Goal: Find specific page/section: Find specific page/section

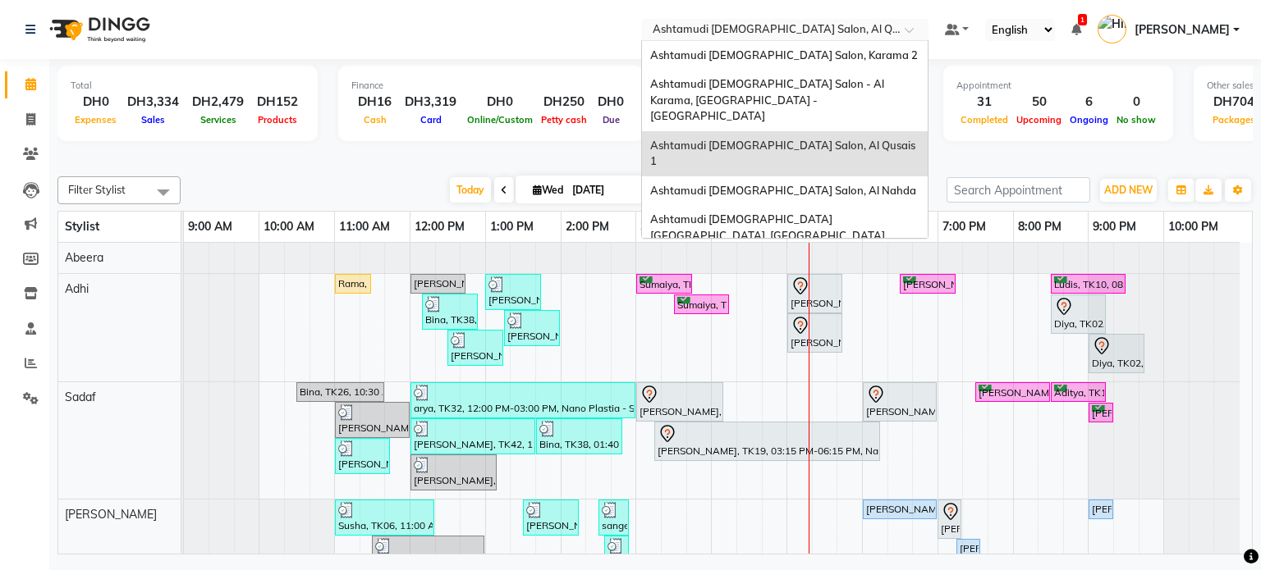
click at [785, 31] on input "text" at bounding box center [768, 31] width 238 height 16
click at [748, 51] on span "Ashtamudi Ladies Salon, Karama 2" at bounding box center [784, 54] width 268 height 13
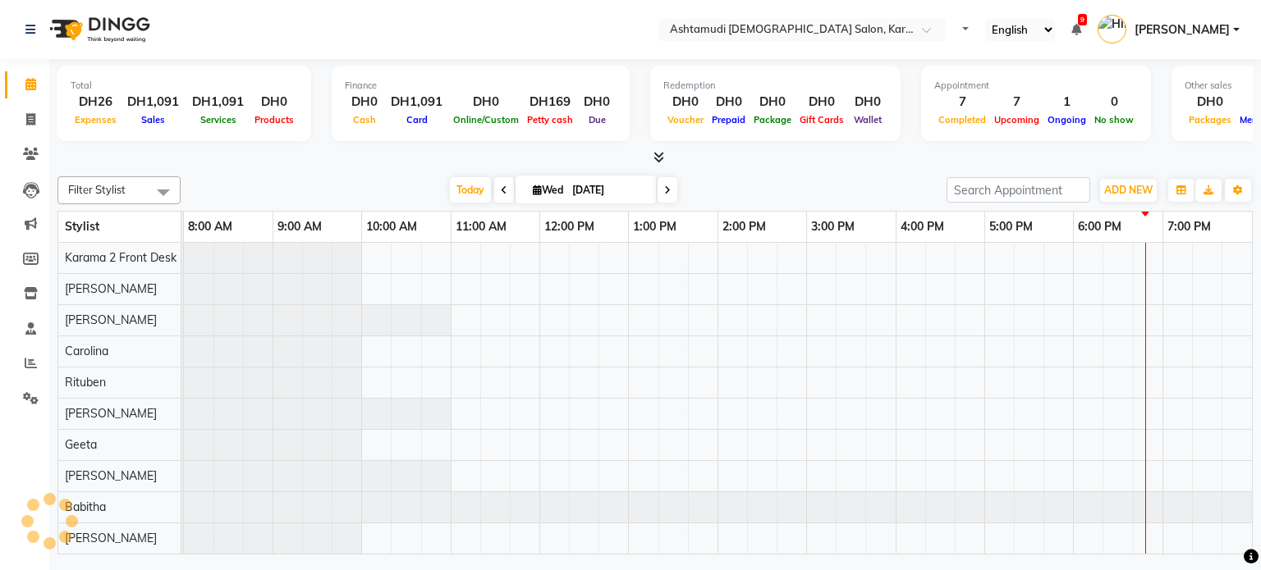
select select "en"
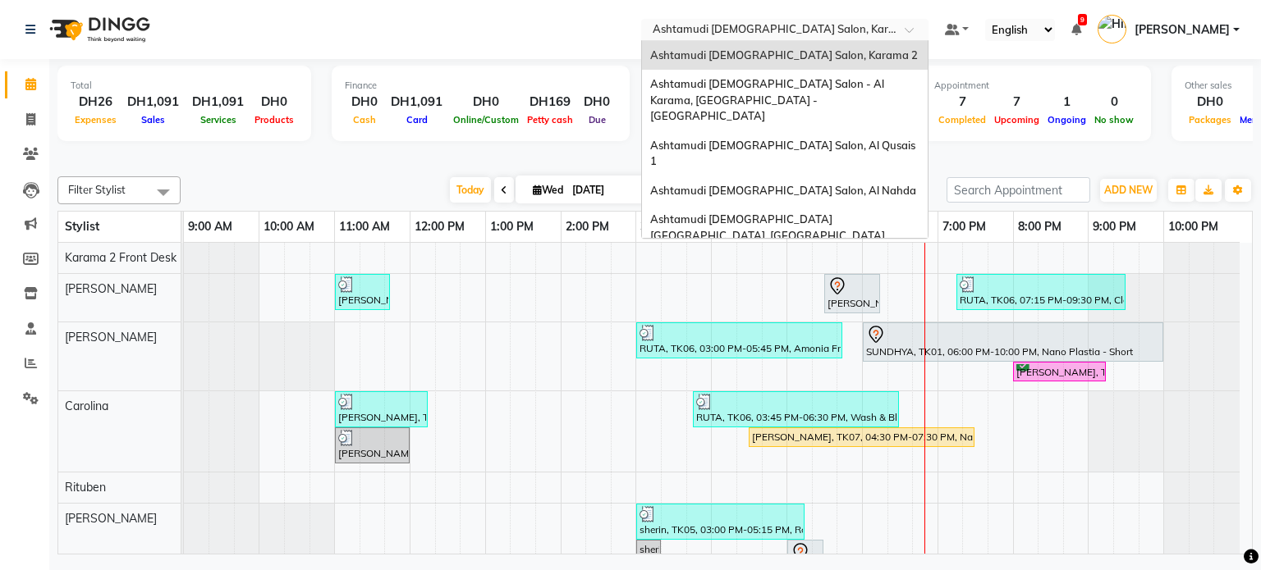
click at [706, 32] on input "text" at bounding box center [768, 31] width 238 height 16
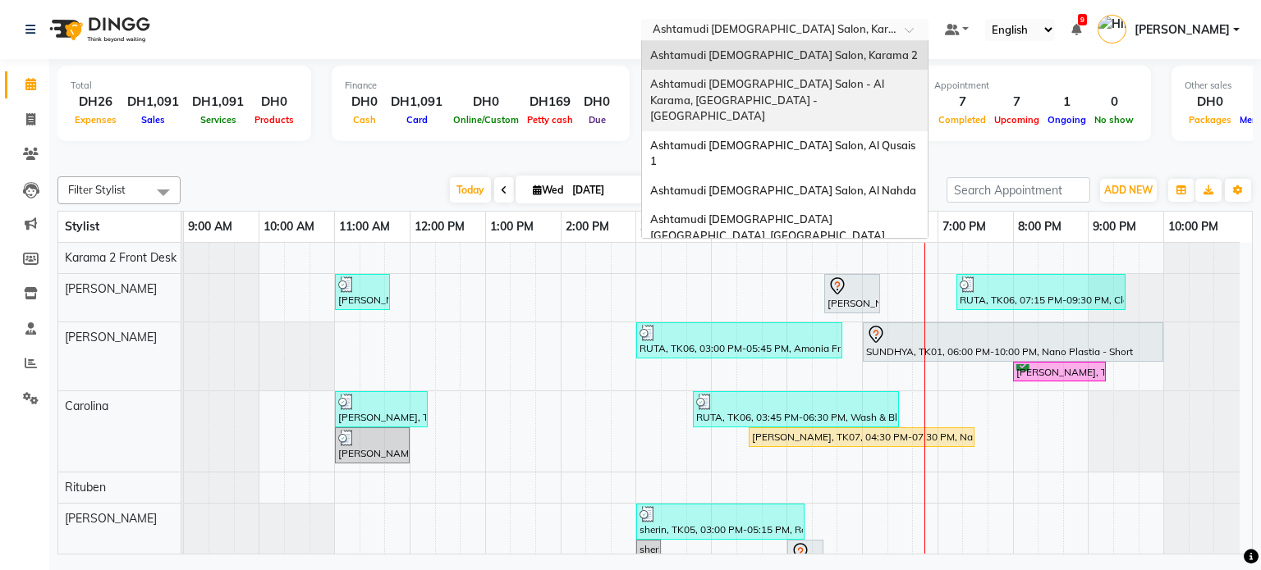
click at [727, 91] on div "Ashtamudi [DEMOGRAPHIC_DATA] Salon - Al Karama, [GEOGRAPHIC_DATA] -[GEOGRAPHIC_…" at bounding box center [785, 101] width 286 height 62
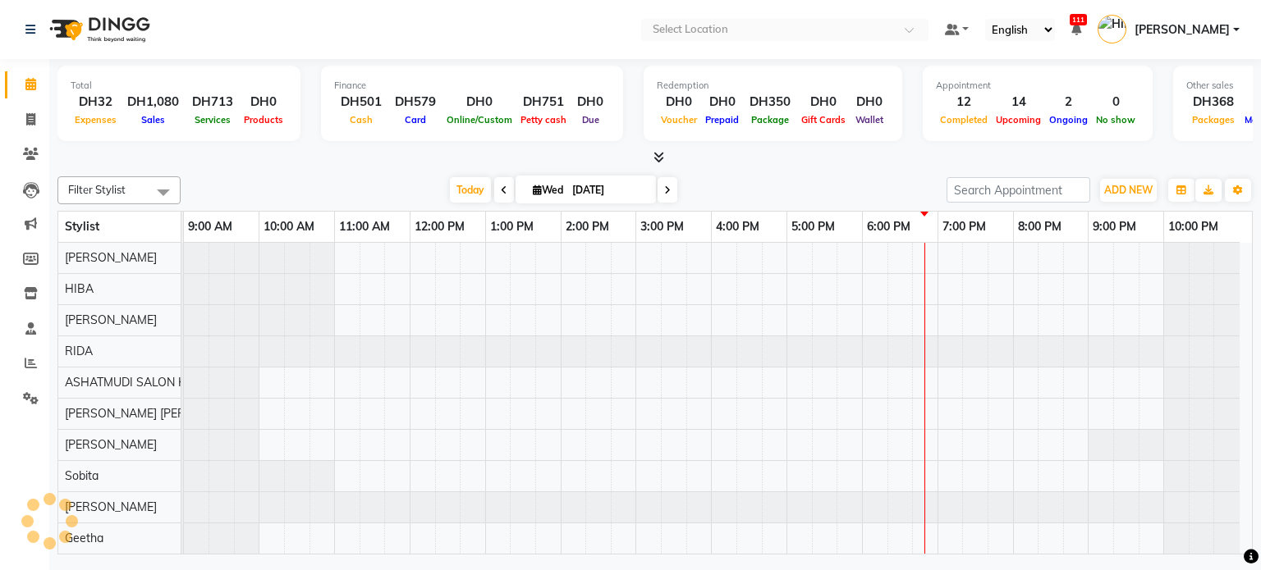
select select "en"
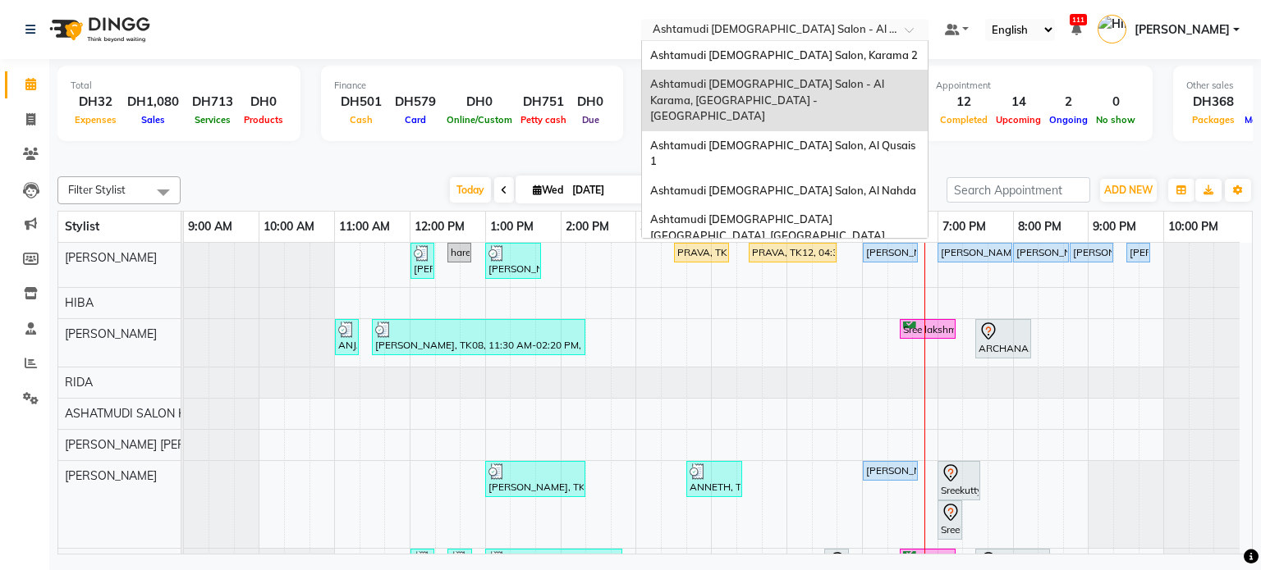
click at [743, 32] on input "text" at bounding box center [768, 31] width 238 height 16
click at [745, 139] on span "Ashtamudi Ladies Salon, Al Qusais 1" at bounding box center [784, 154] width 268 height 30
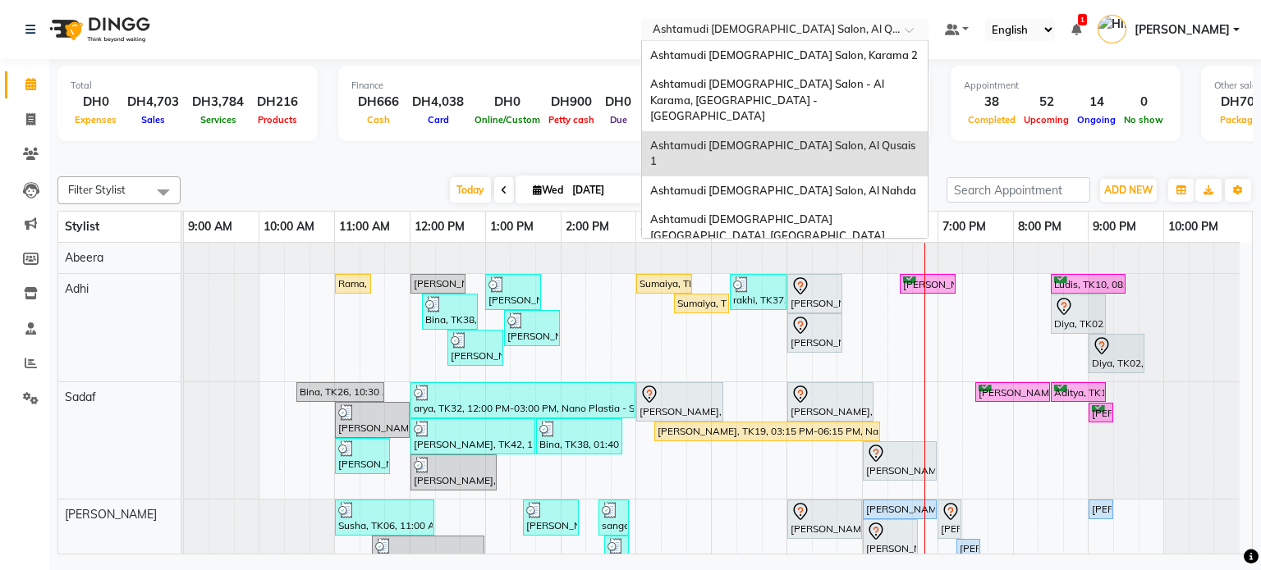
click at [726, 39] on div "Select Location × Ashtamudi Ladies Salon, Al Qusais 1" at bounding box center [784, 30] width 287 height 22
click at [731, 184] on span "Ashtamudi [DEMOGRAPHIC_DATA] Salon, Al Nahda" at bounding box center [783, 190] width 266 height 13
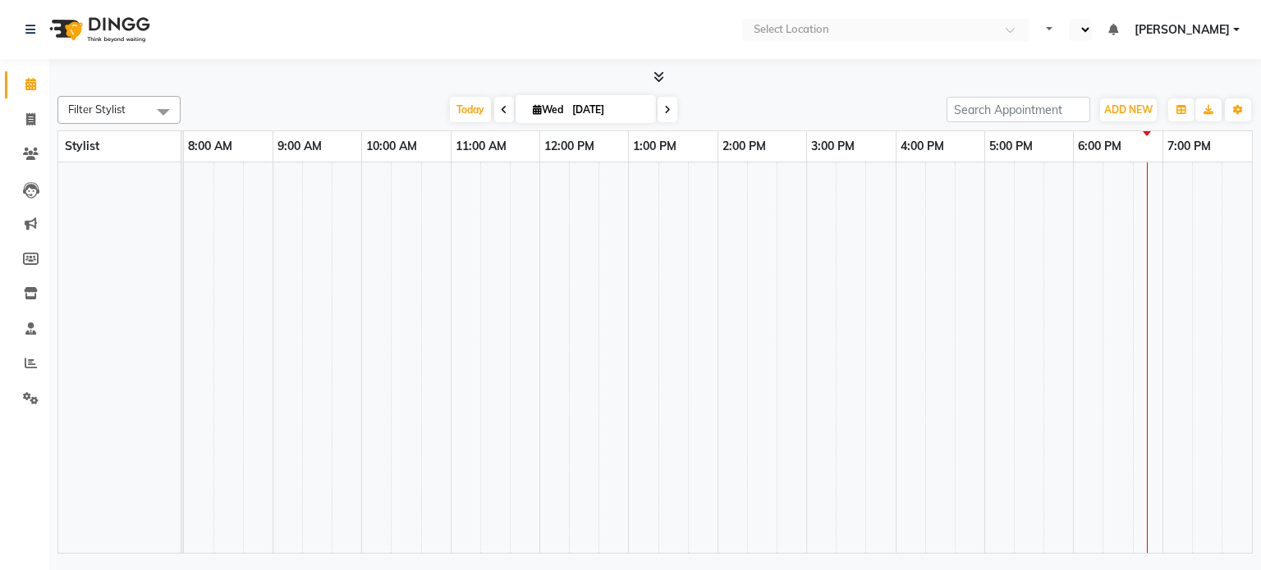
select select "en"
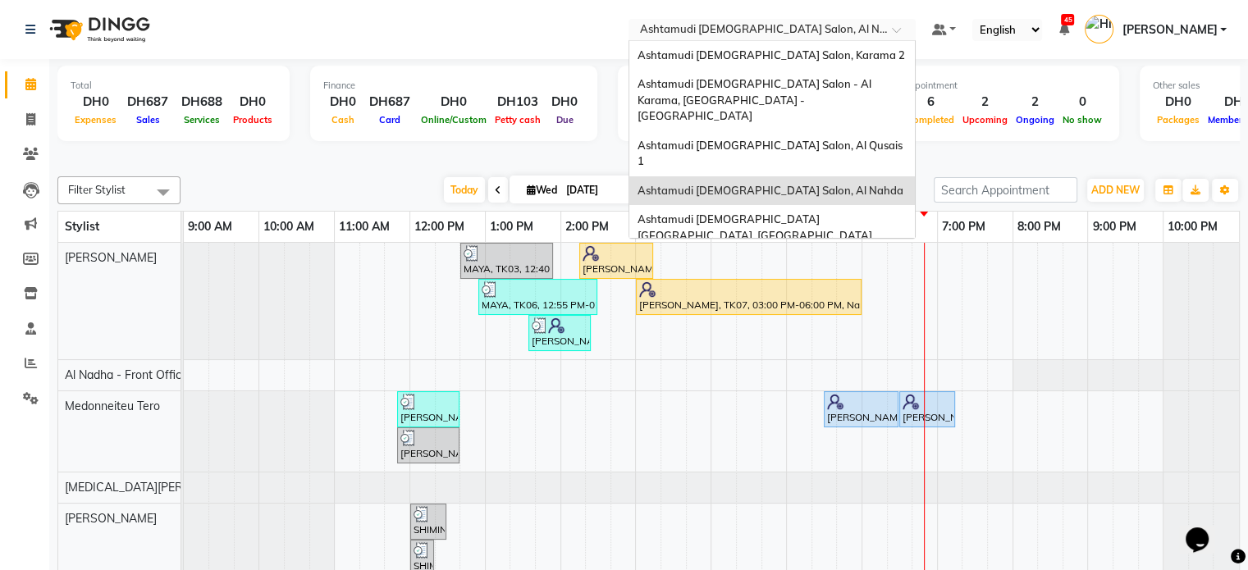
click at [786, 29] on input "text" at bounding box center [756, 31] width 238 height 16
click at [740, 205] on div "Ashtamudi [DEMOGRAPHIC_DATA] [GEOGRAPHIC_DATA], [GEOGRAPHIC_DATA]" at bounding box center [773, 227] width 286 height 45
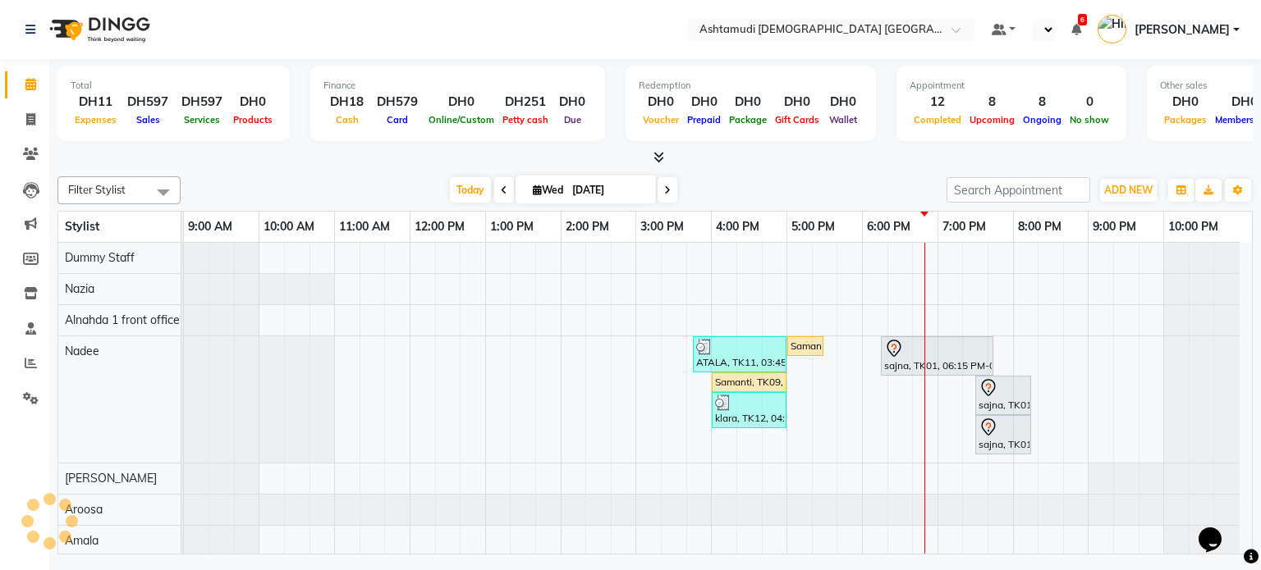
select select "en"
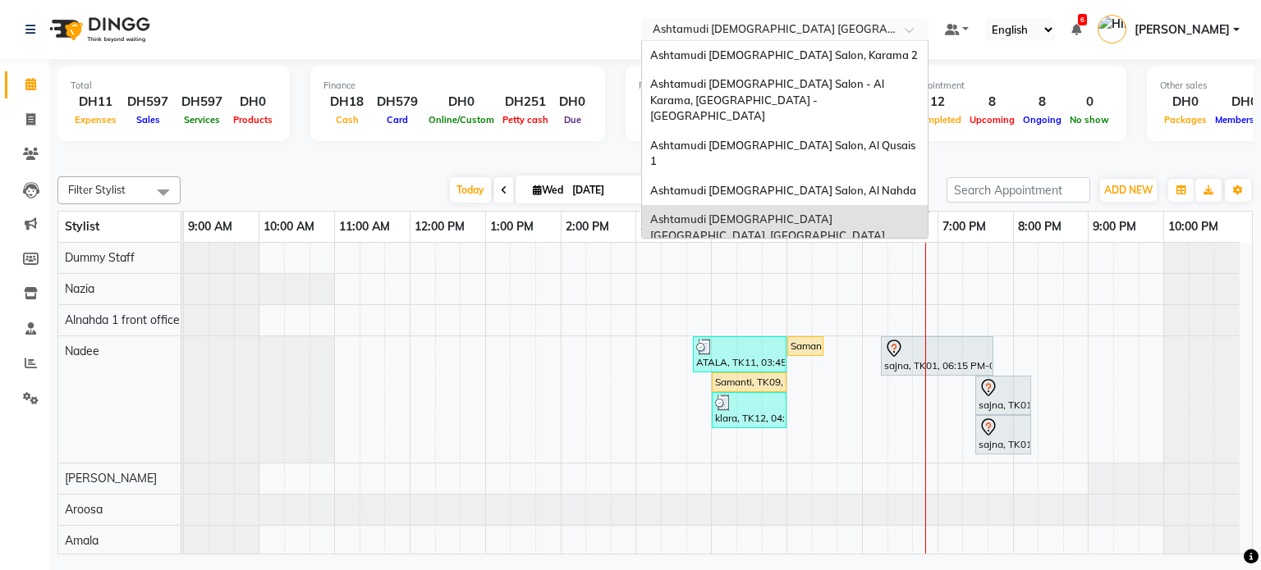
drag, startPoint x: 807, startPoint y: 25, endPoint x: 724, endPoint y: 224, distance: 215.2
click at [724, 41] on ng-select "Select Location × Ashtamudi Ladies Salon Sahara Center, Dubai Ashtamudi Ladies …" at bounding box center [784, 30] width 287 height 22
click at [724, 250] on div "Ashtamudi [DEMOGRAPHIC_DATA] Salon (Classic Touch ) – Al Warqa, Al Warqa" at bounding box center [785, 272] width 286 height 45
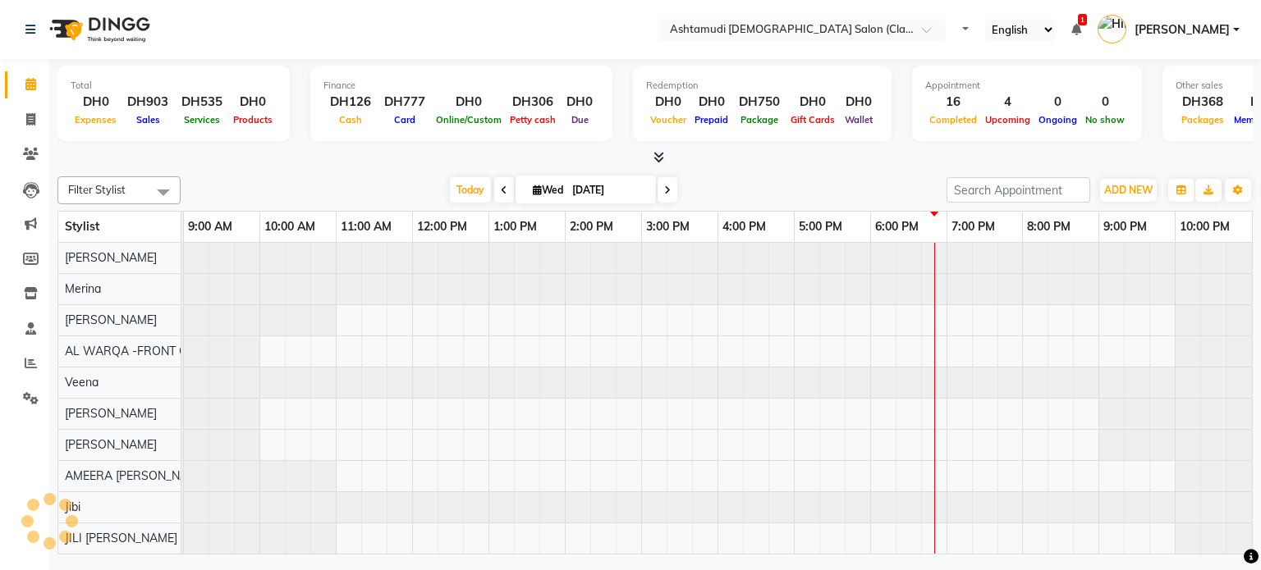
select select "en"
